Goal: Task Accomplishment & Management: Use online tool/utility

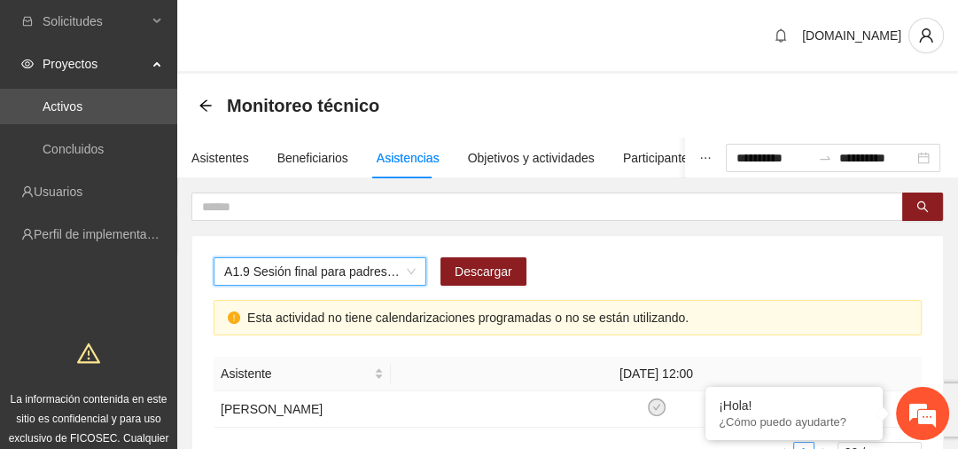
click at [152, 59] on div "Proyectos" at bounding box center [88, 63] width 177 height 35
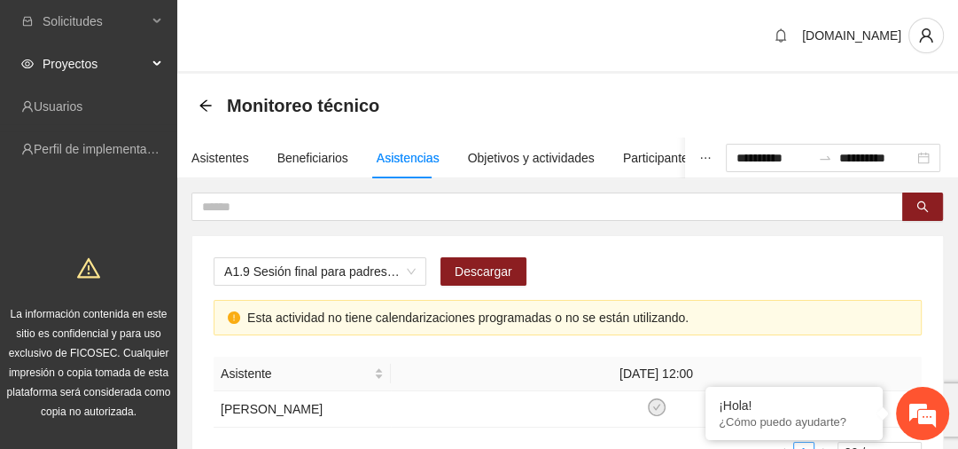
click at [156, 58] on div "Proyectos" at bounding box center [88, 63] width 177 height 35
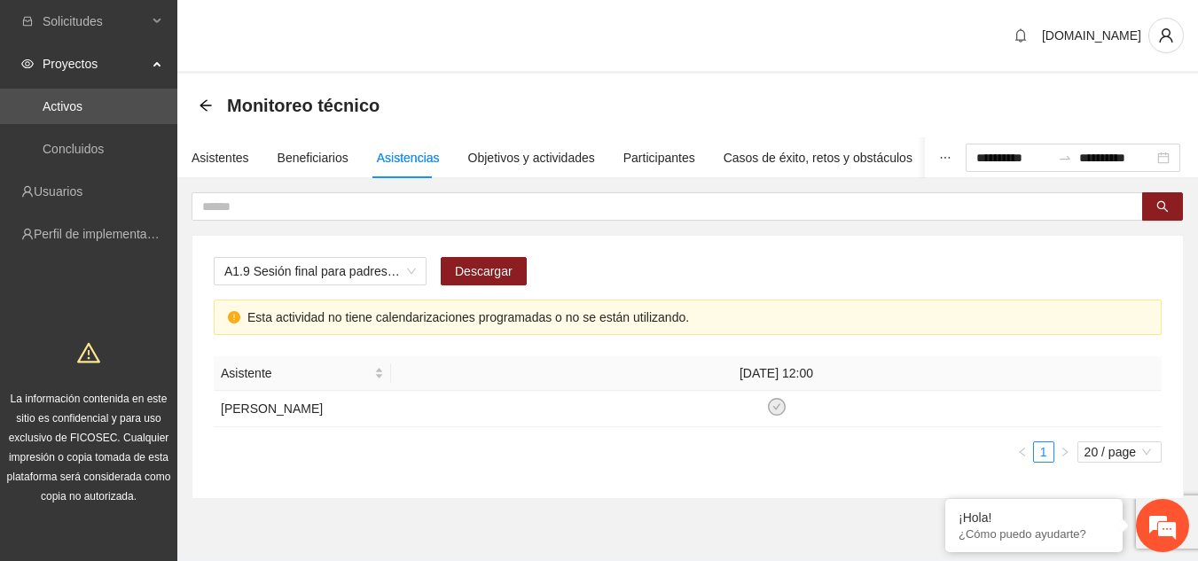
drag, startPoint x: 942, startPoint y: 0, endPoint x: 627, endPoint y: 257, distance: 407.0
click at [627, 260] on div "A1.9 Sesión final para padres o tutores de [PERSON_NAME]" at bounding box center [688, 278] width 948 height 43
click at [957, 37] on span "user" at bounding box center [1166, 35] width 34 height 16
click at [957, 113] on li "Cerrar sesión" at bounding box center [1119, 103] width 133 height 28
